Goal: Find specific page/section: Find specific page/section

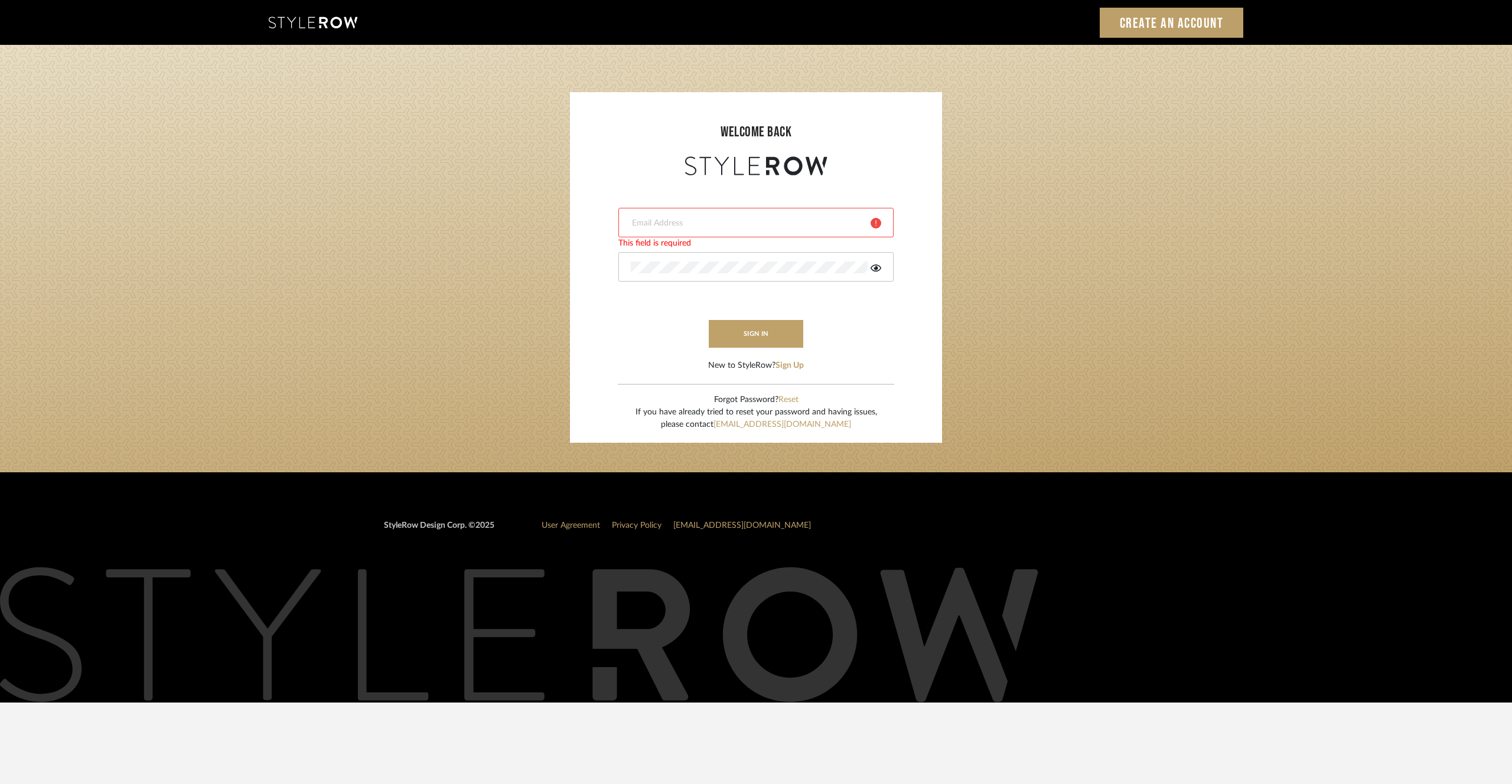
click at [731, 219] on input "email" at bounding box center [746, 223] width 231 height 12
click at [740, 214] on div at bounding box center [756, 222] width 275 height 29
click at [999, 214] on login-page "welcome back This field is required This field is required sign in New to Style…" at bounding box center [756, 259] width 1512 height 427
click at [760, 226] on input "email" at bounding box center [746, 223] width 231 height 12
type input "B"
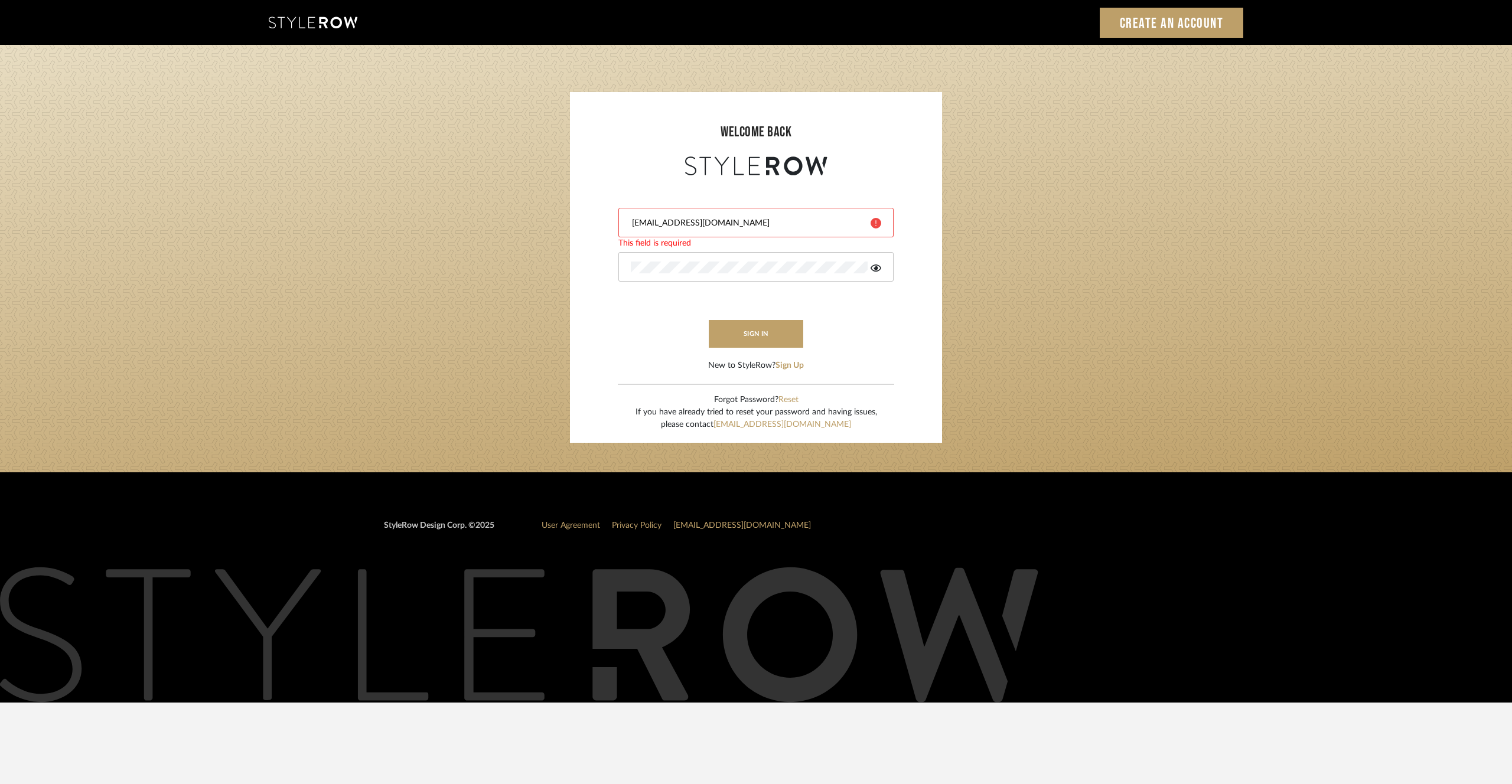
type input "[EMAIL_ADDRESS][DOMAIN_NAME]"
click at [1233, 171] on login-page "welcome back [EMAIL_ADDRESS][DOMAIN_NAME] Authorization failed. Invalid user or…" at bounding box center [756, 259] width 1512 height 427
click at [771, 233] on div "[EMAIL_ADDRESS][DOMAIN_NAME]" at bounding box center [756, 222] width 275 height 29
click at [873, 270] on icon at bounding box center [876, 268] width 10 height 9
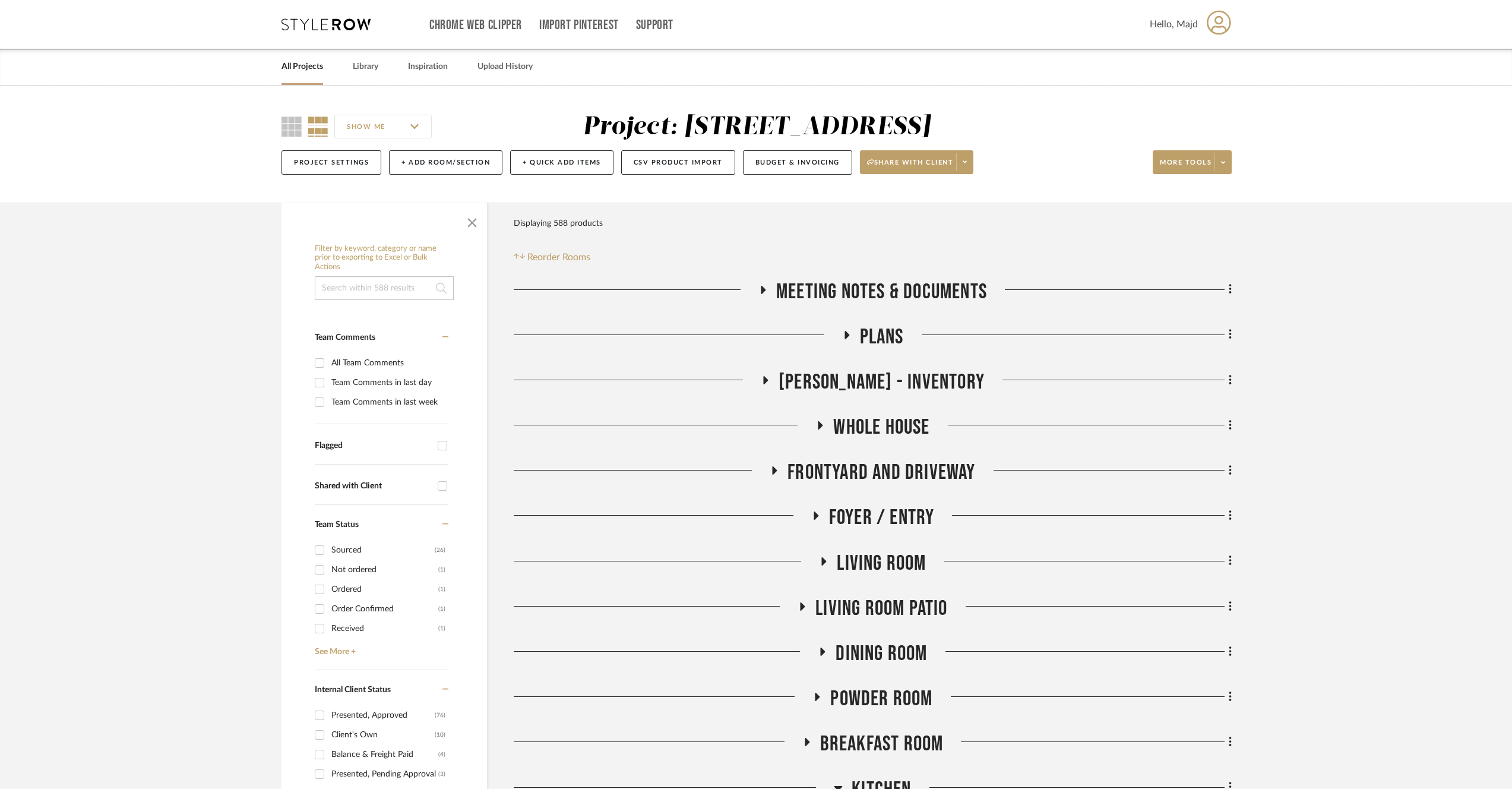
click at [883, 559] on span "Living Room" at bounding box center [881, 563] width 89 height 26
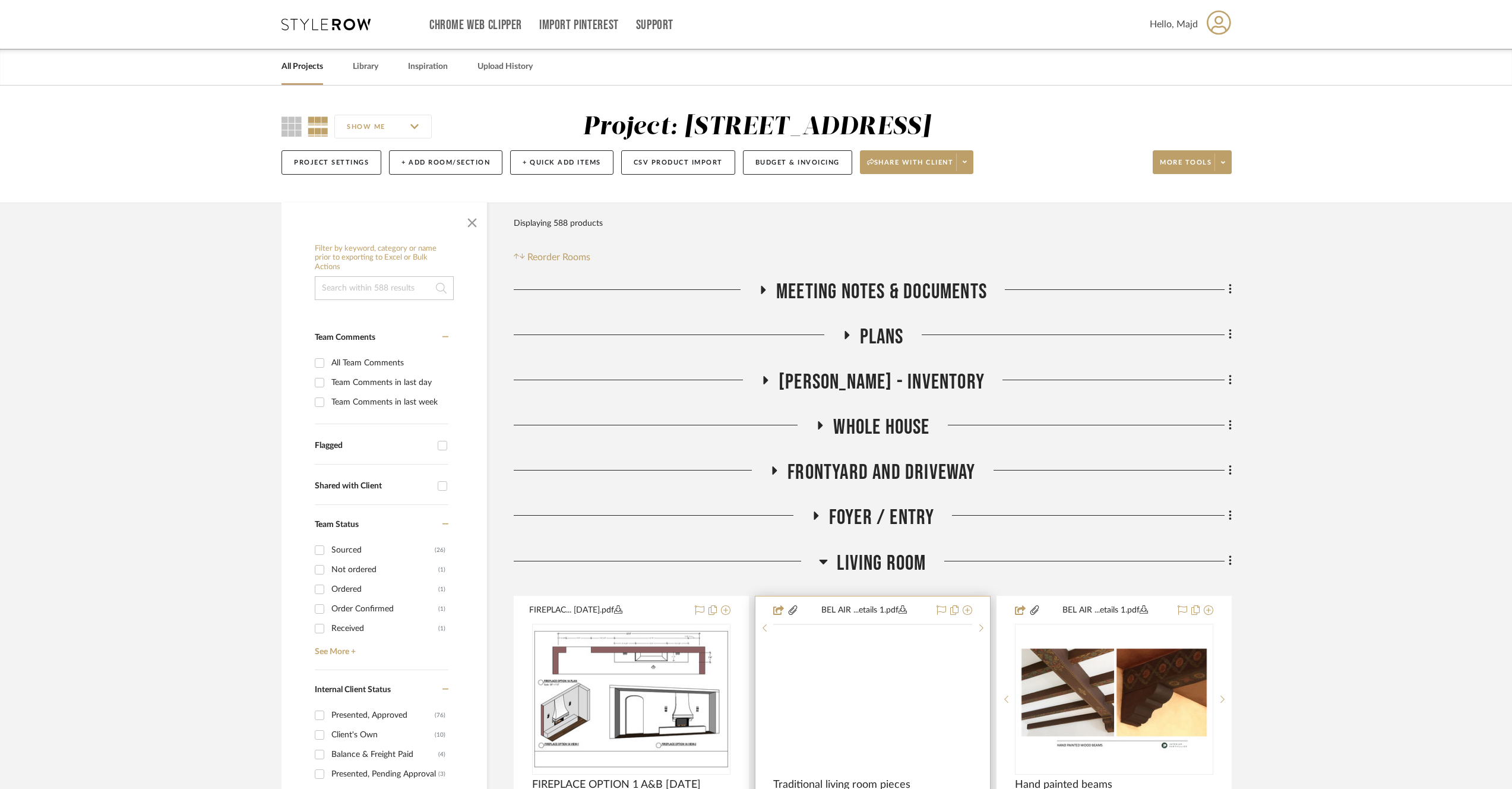
scroll to position [270, 0]
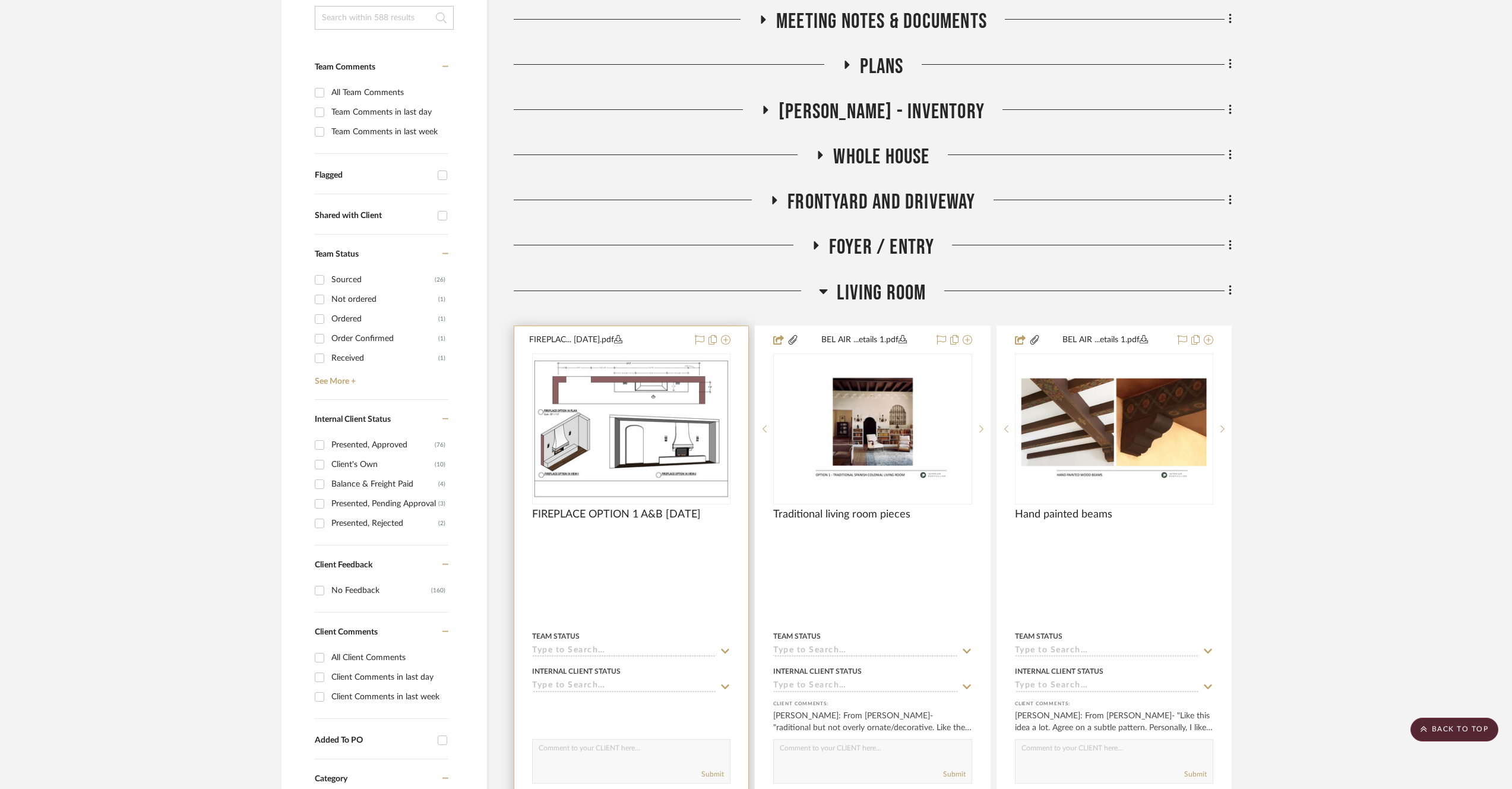
click at [679, 463] on img "0" at bounding box center [631, 429] width 196 height 139
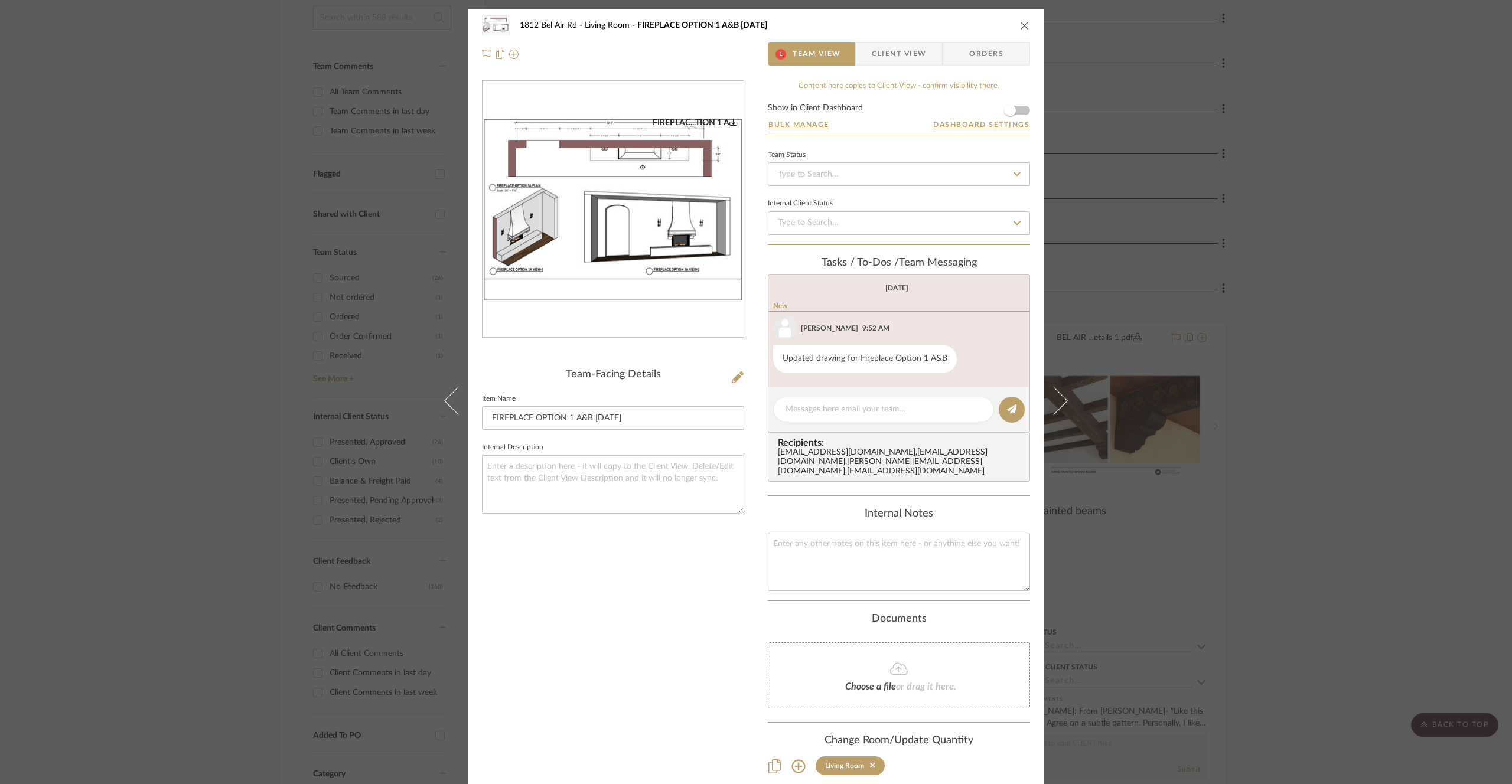
click at [567, 228] on img "0" at bounding box center [613, 210] width 261 height 184
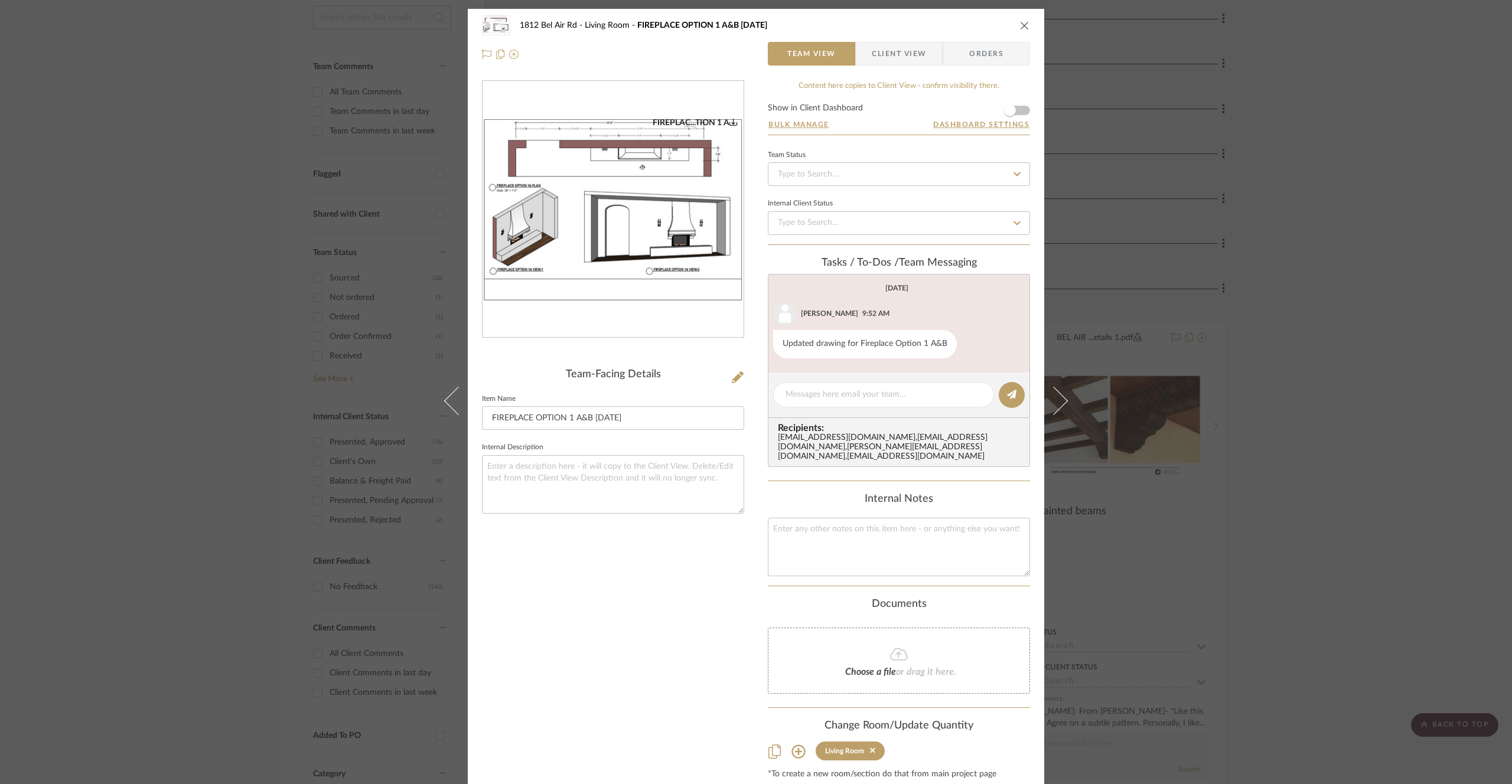
click at [1320, 242] on div "1812 Bel Air Rd Living Room FIREPLACE OPTION 1 A&B 8.21.25 Team View Client Vie…" at bounding box center [756, 392] width 1512 height 784
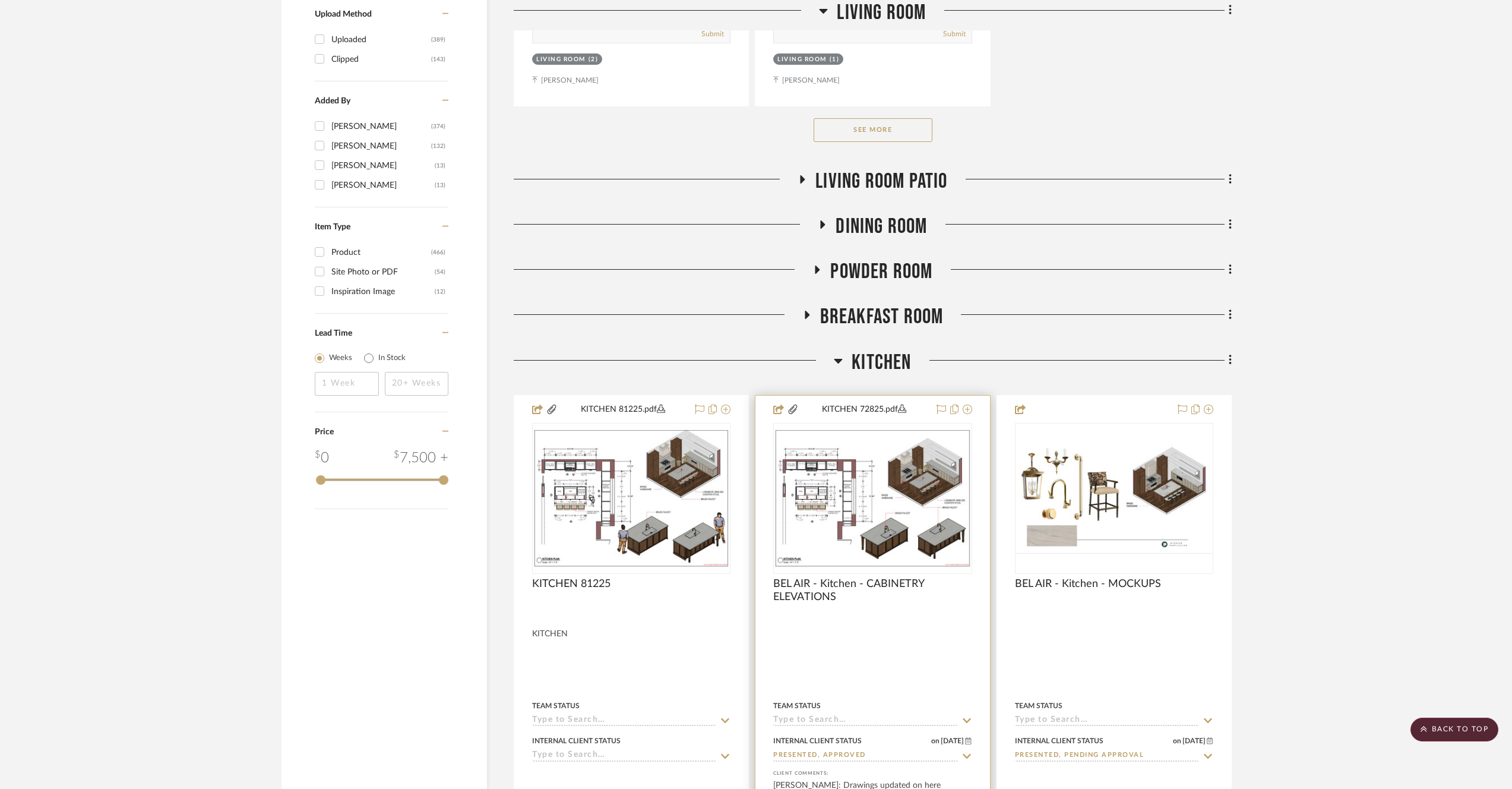
scroll to position [2248, 0]
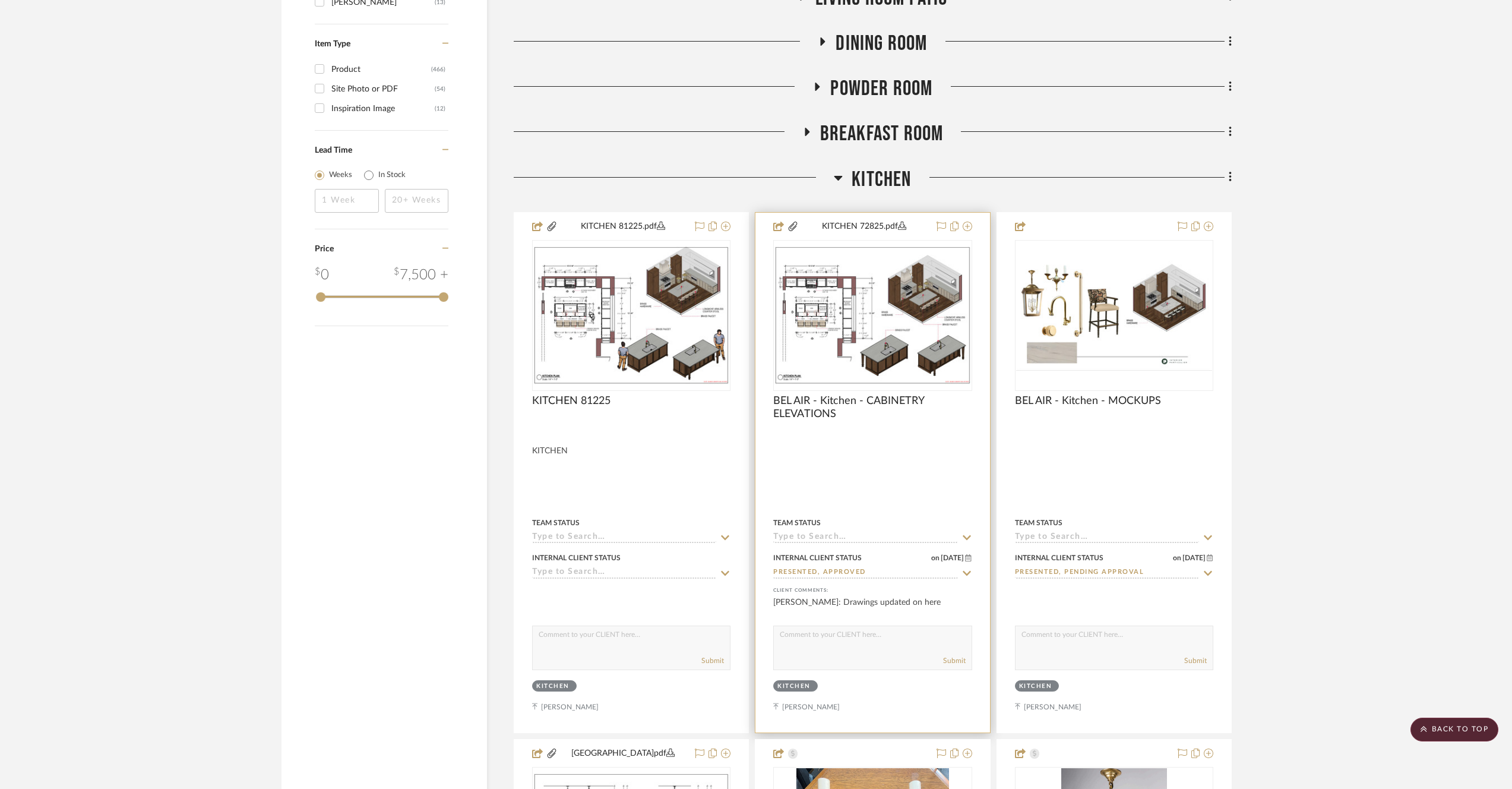
click at [909, 323] on img "0" at bounding box center [872, 315] width 196 height 139
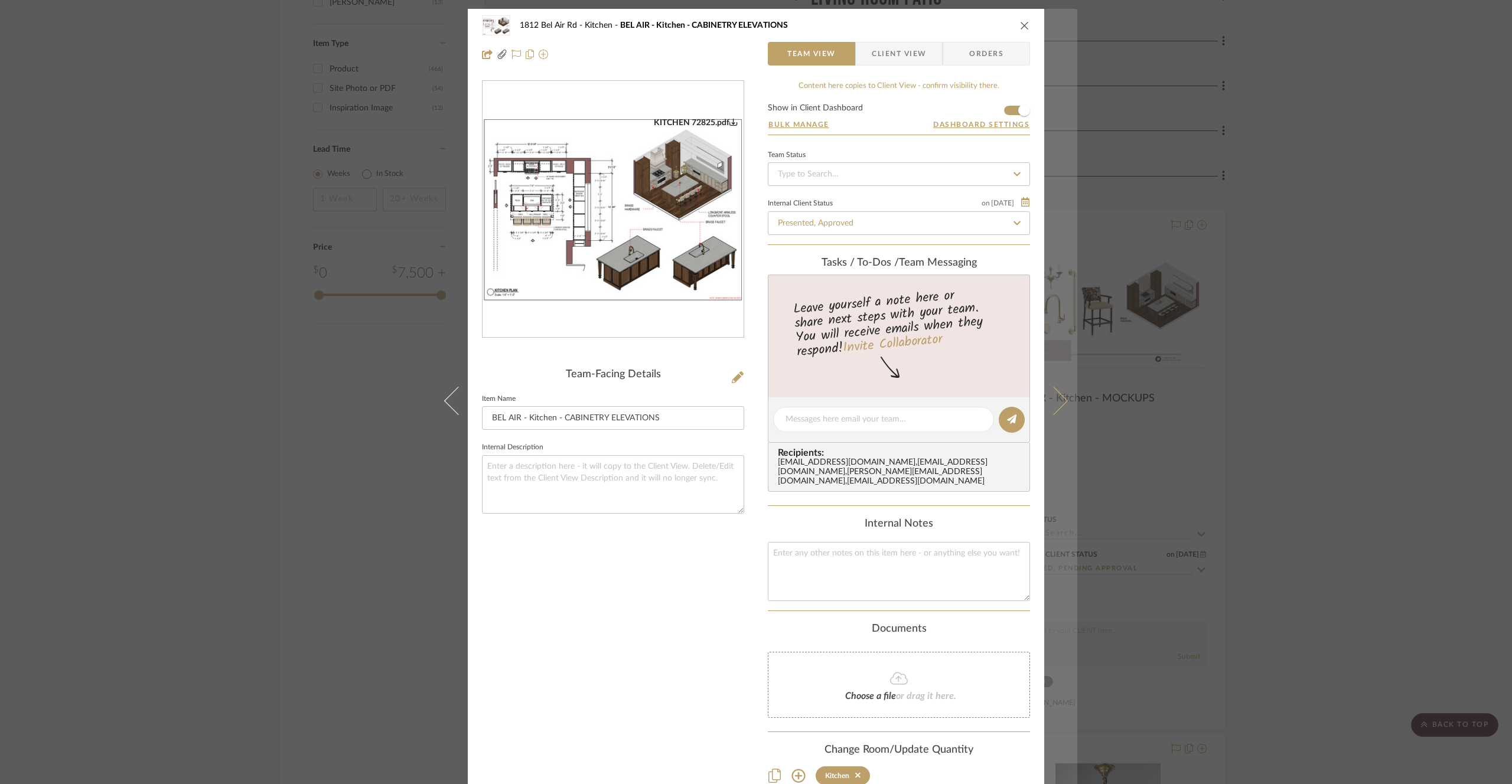
click at [1066, 399] on button at bounding box center [1061, 401] width 33 height 784
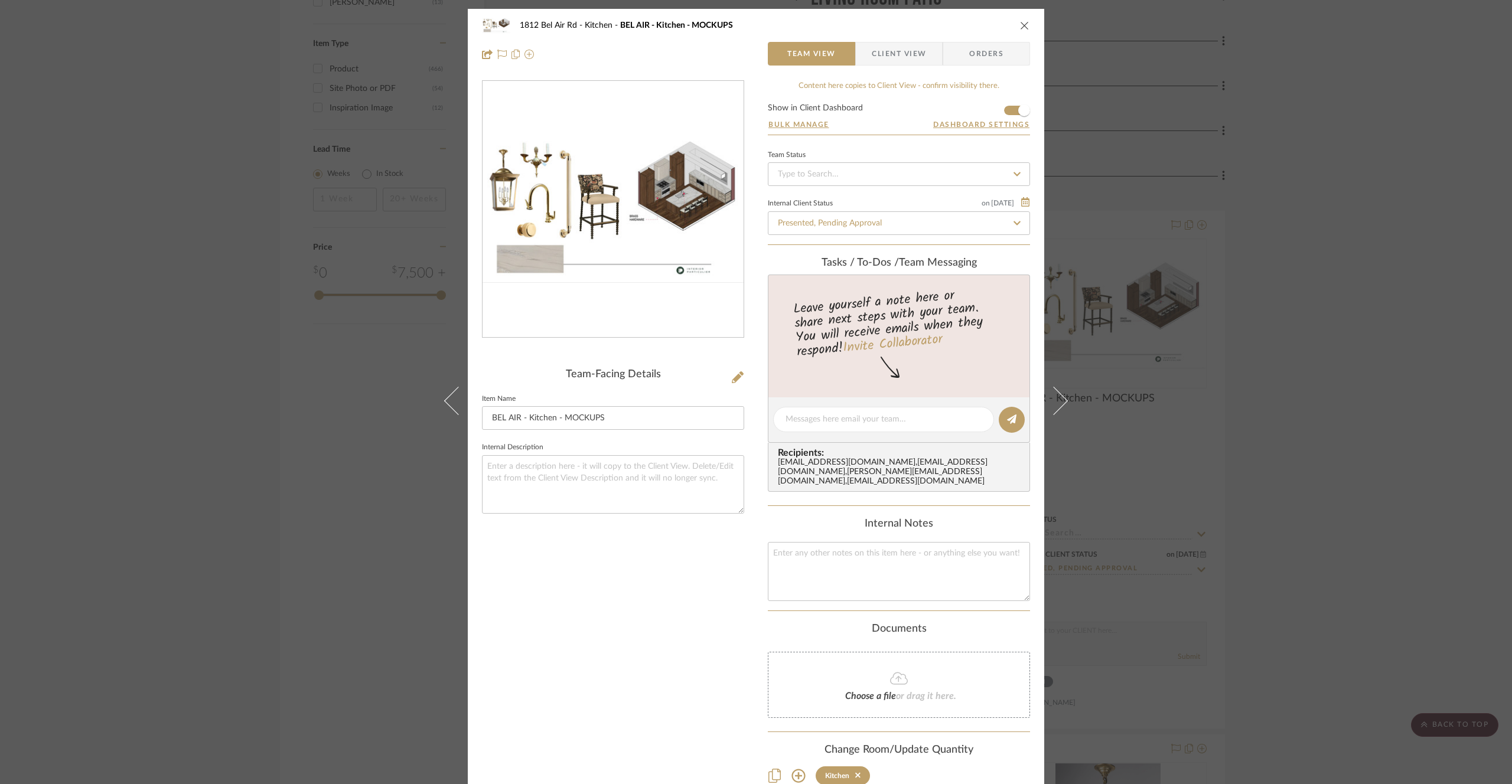
click at [1267, 238] on div "1812 Bel Air Rd Kitchen BEL AIR - Kitchen - MOCKUPS Team View Client View Order…" at bounding box center [756, 392] width 1512 height 784
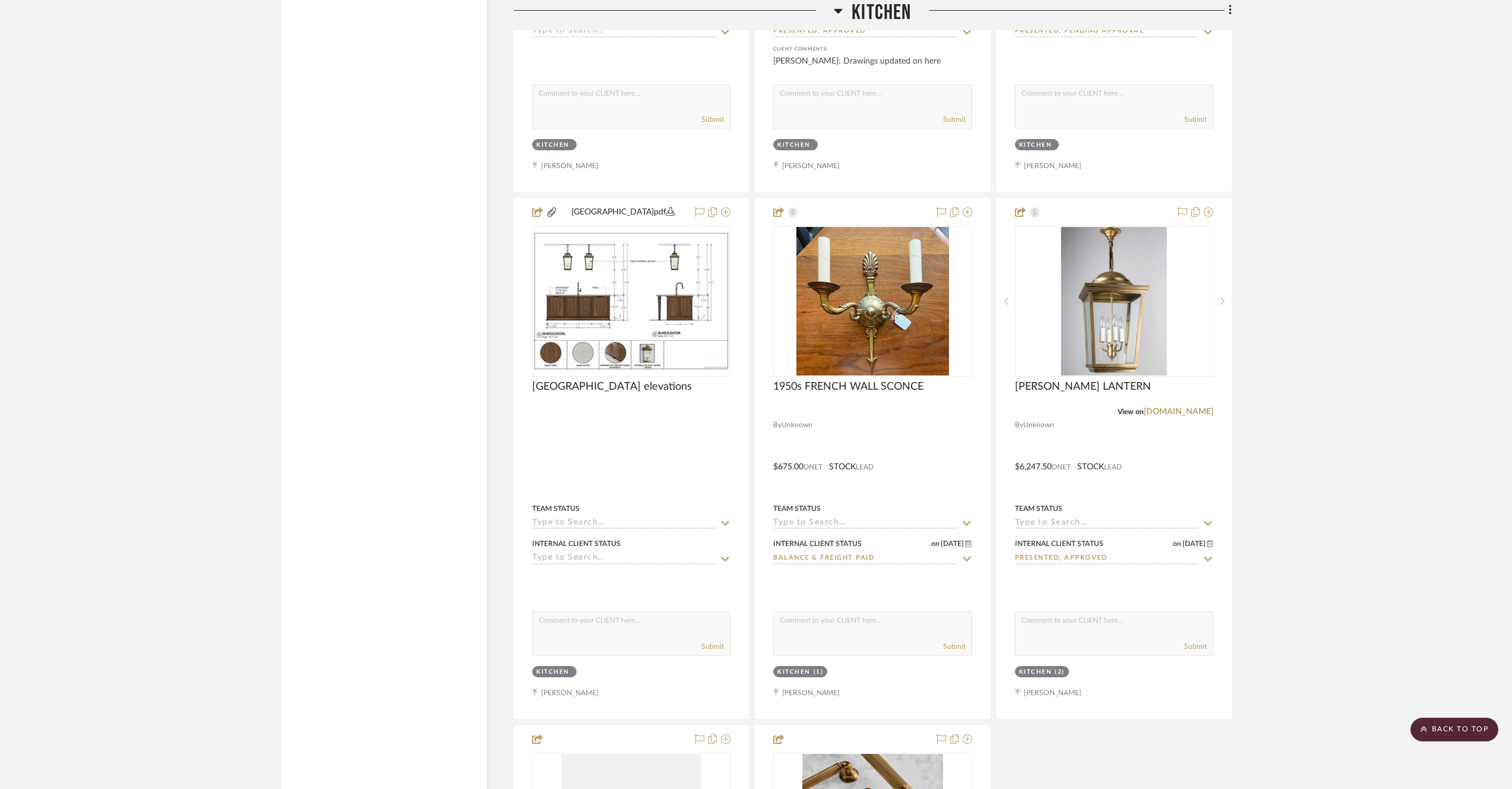
scroll to position [2773, 0]
